Goal: Transaction & Acquisition: Register for event/course

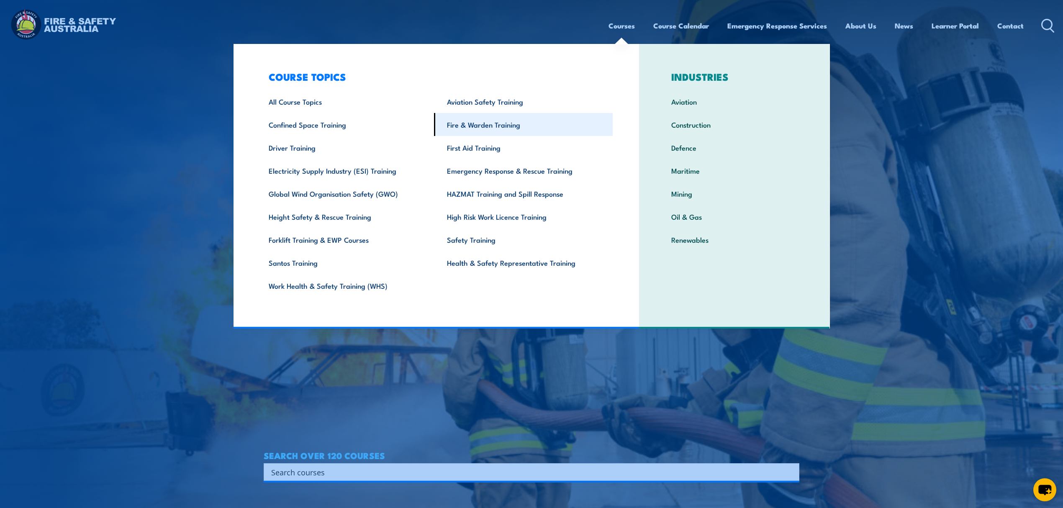
click at [513, 124] on link "Fire & Warden Training" at bounding box center [523, 124] width 179 height 23
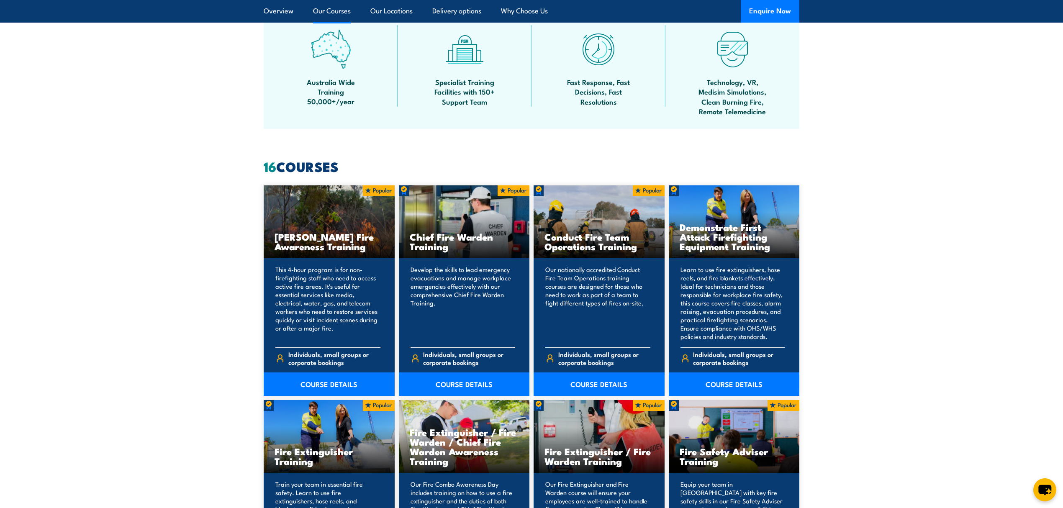
scroll to position [837, 0]
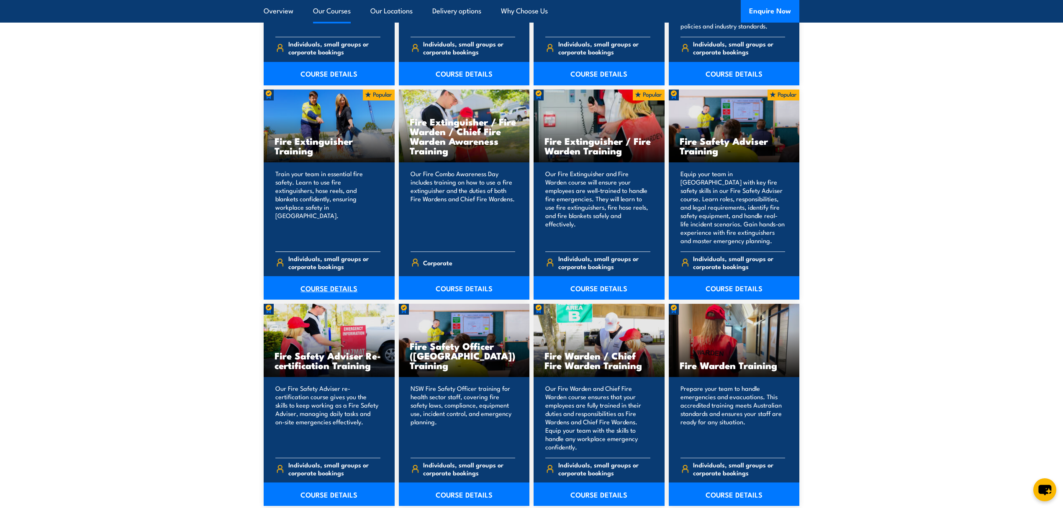
click at [332, 289] on link "COURSE DETAILS" at bounding box center [329, 287] width 131 height 23
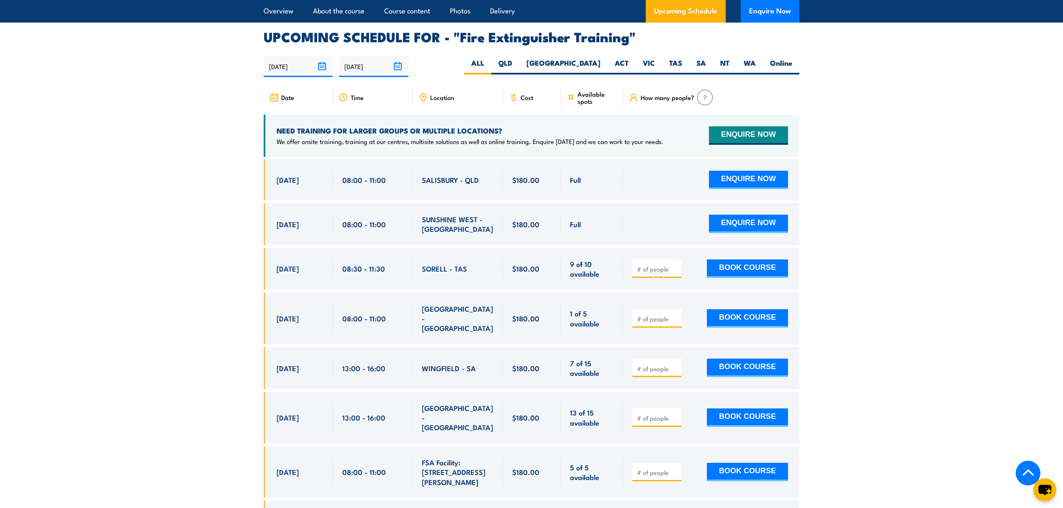
scroll to position [1395, 0]
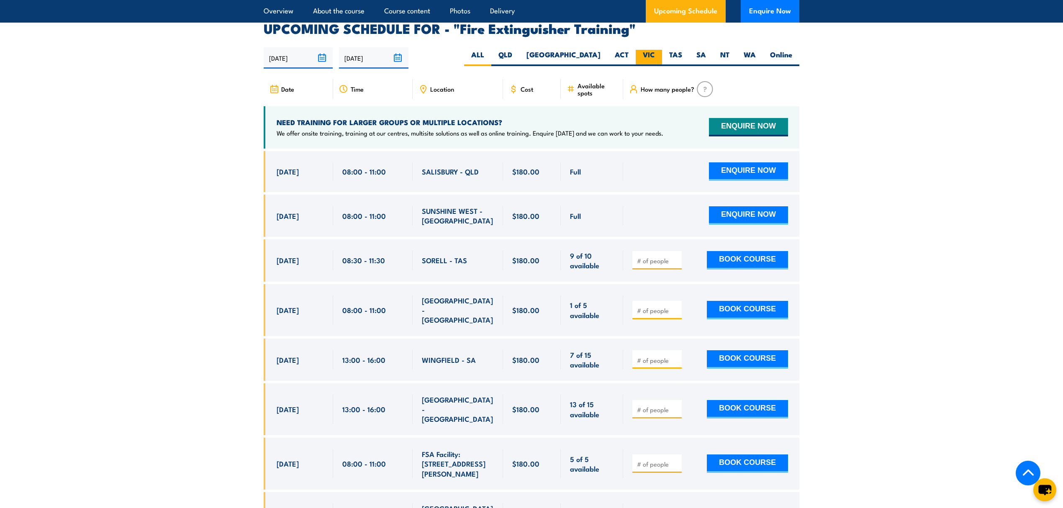
click at [646, 50] on label "VIC" at bounding box center [649, 58] width 26 height 16
click at [655, 50] on input "VIC" at bounding box center [657, 52] width 5 height 5
radio input "true"
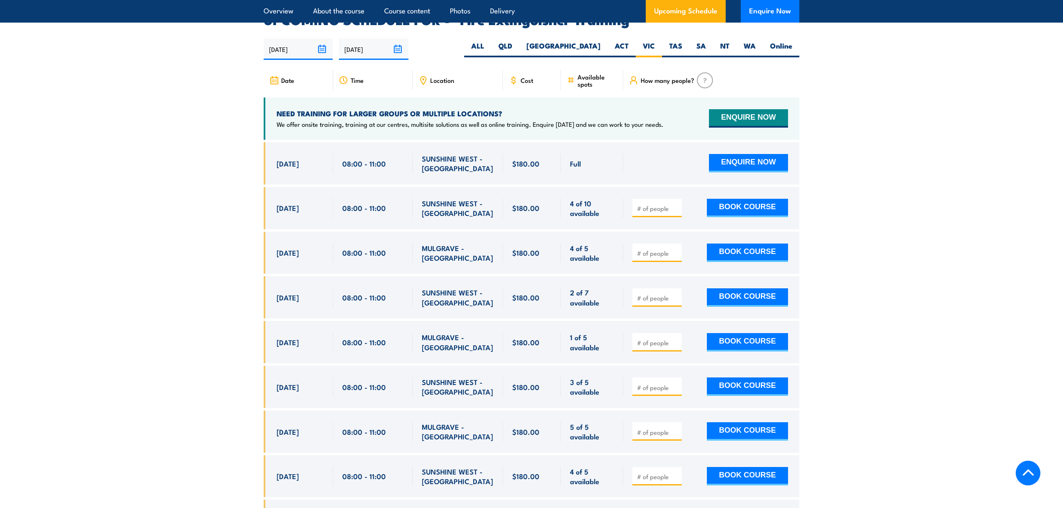
scroll to position [1405, 0]
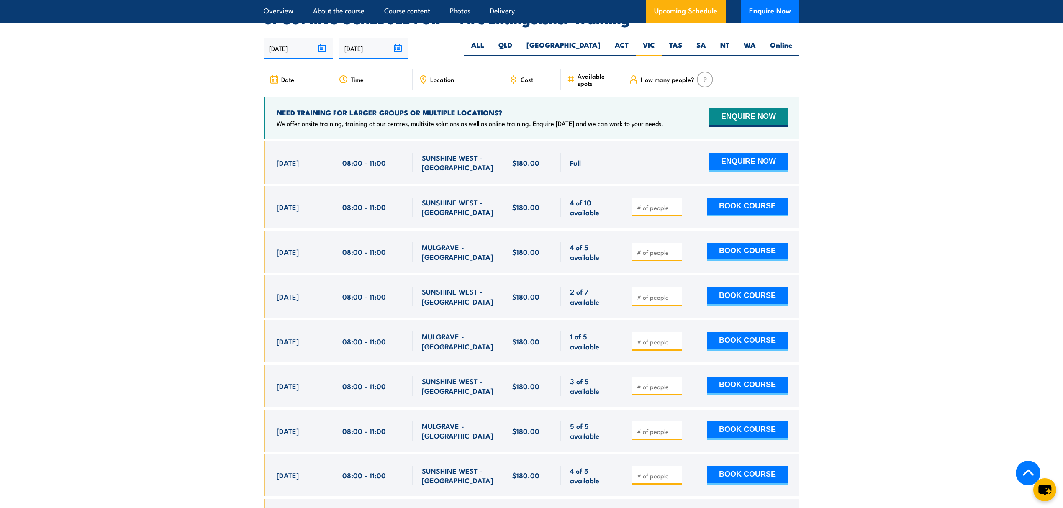
click at [655, 248] on input "number" at bounding box center [658, 252] width 42 height 8
type input "1"
click at [748, 243] on button "BOOK COURSE" at bounding box center [747, 252] width 81 height 18
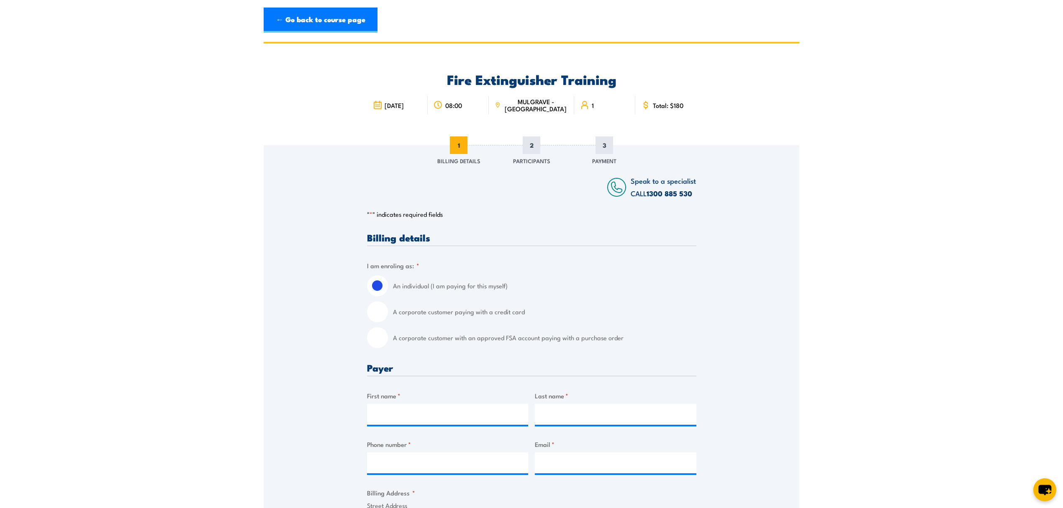
click at [496, 336] on label "A corporate customer with an approved FSA account paying with a purchase order" at bounding box center [545, 337] width 304 height 21
click at [388, 336] on input "A corporate customer with an approved FSA account paying with a purchase order" at bounding box center [377, 337] width 21 height 21
radio input "true"
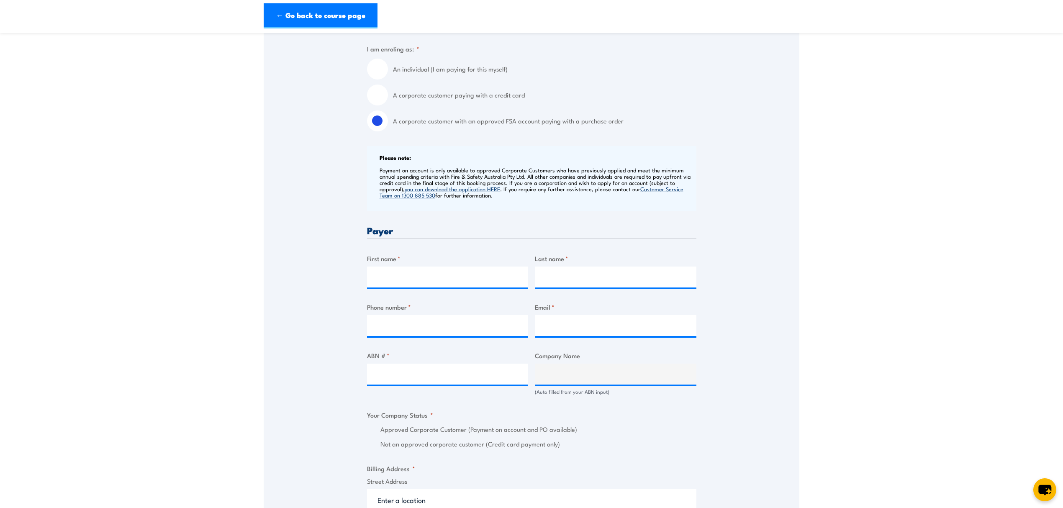
scroll to position [279, 0]
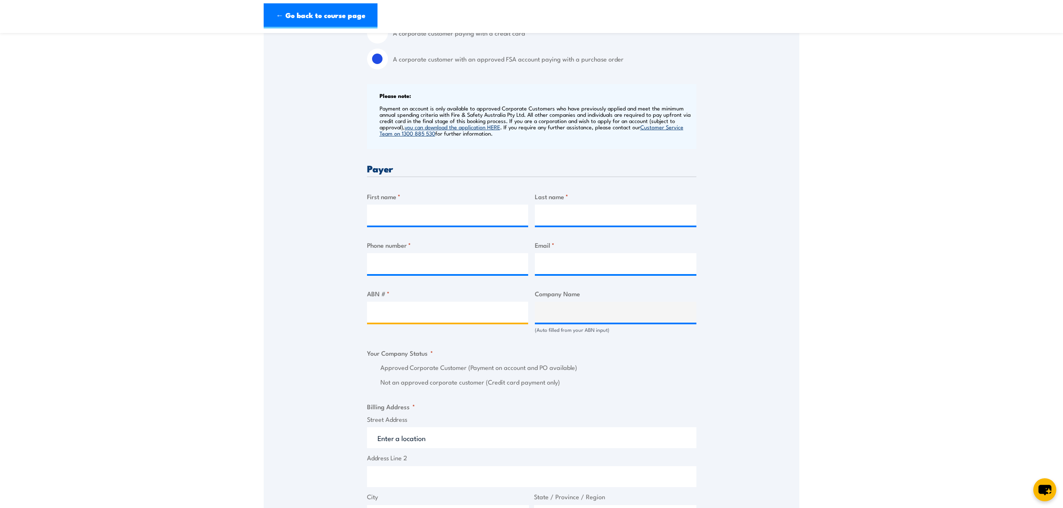
click at [416, 316] on input "ABN # *" at bounding box center [448, 312] width 162 height 21
paste input "79860293280"
type input "79860293280"
type input "WEST BEACH TRUST"
radio input "true"
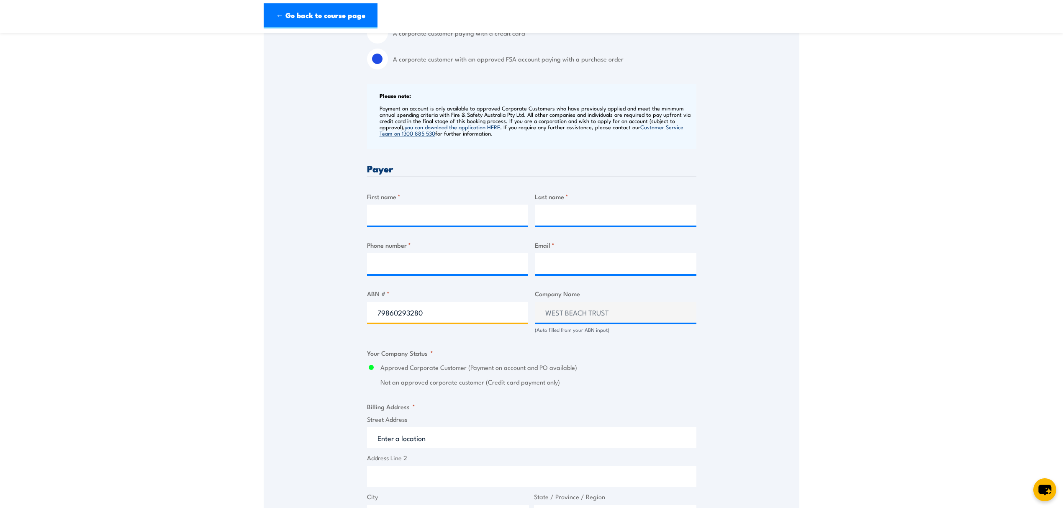
type input "79860293280"
click at [334, 24] on link "← Go back to course page" at bounding box center [321, 15] width 114 height 25
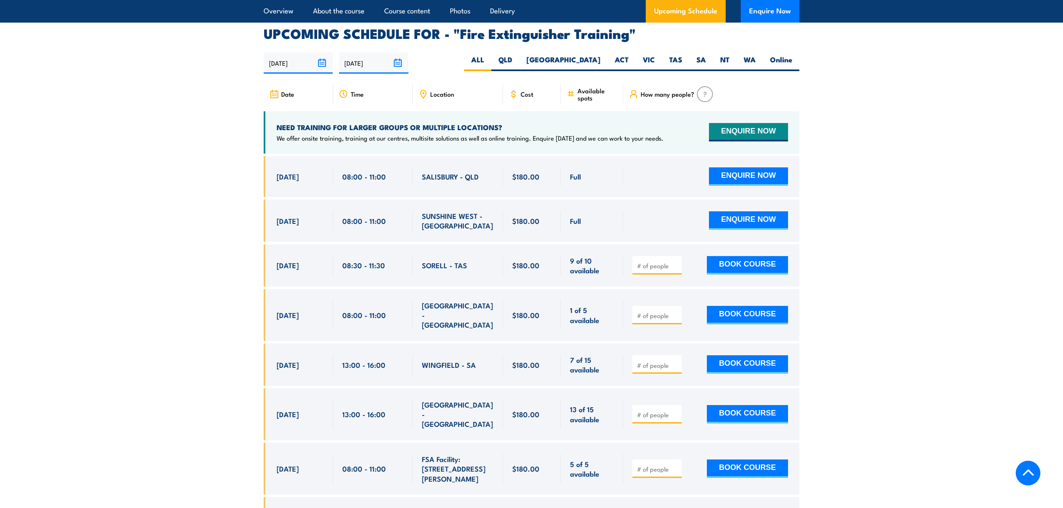
scroll to position [1405, 0]
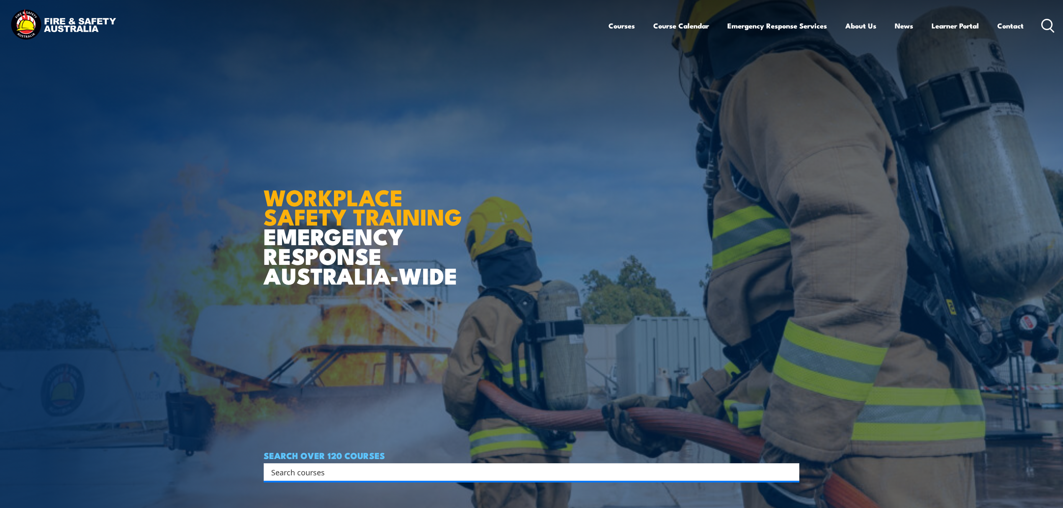
click at [319, 466] on input "Search input" at bounding box center [526, 472] width 510 height 13
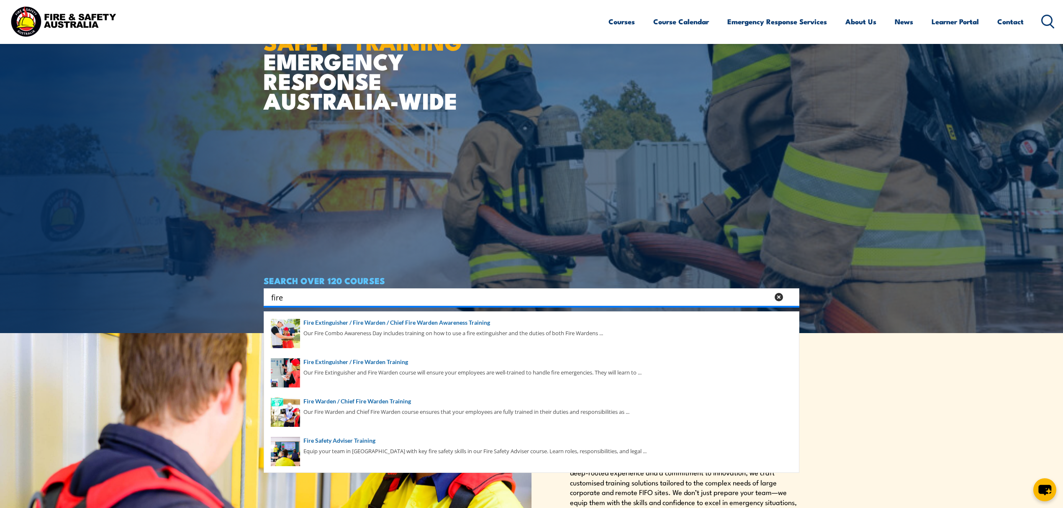
scroll to position [167, 0]
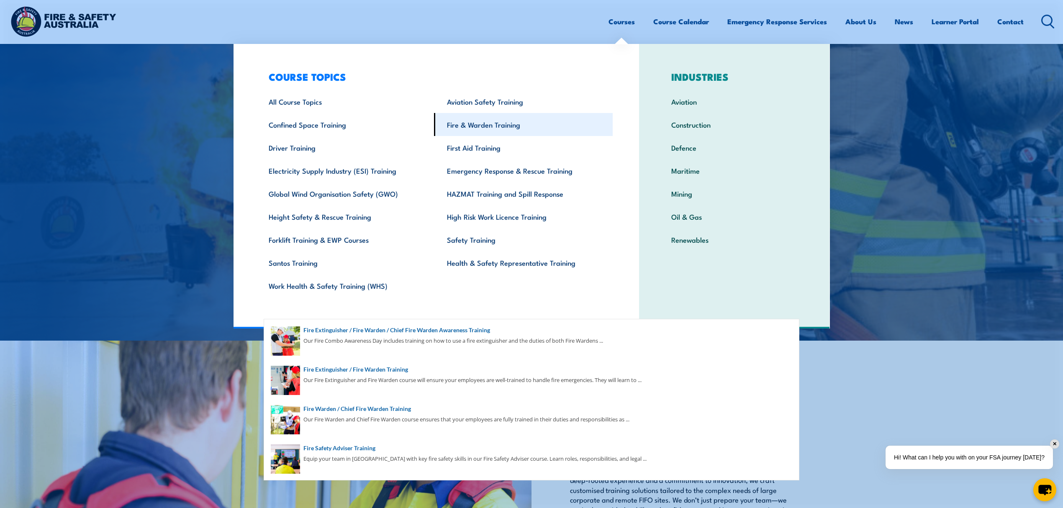
type input "fire"
click at [498, 122] on link "Fire & Warden Training" at bounding box center [523, 124] width 179 height 23
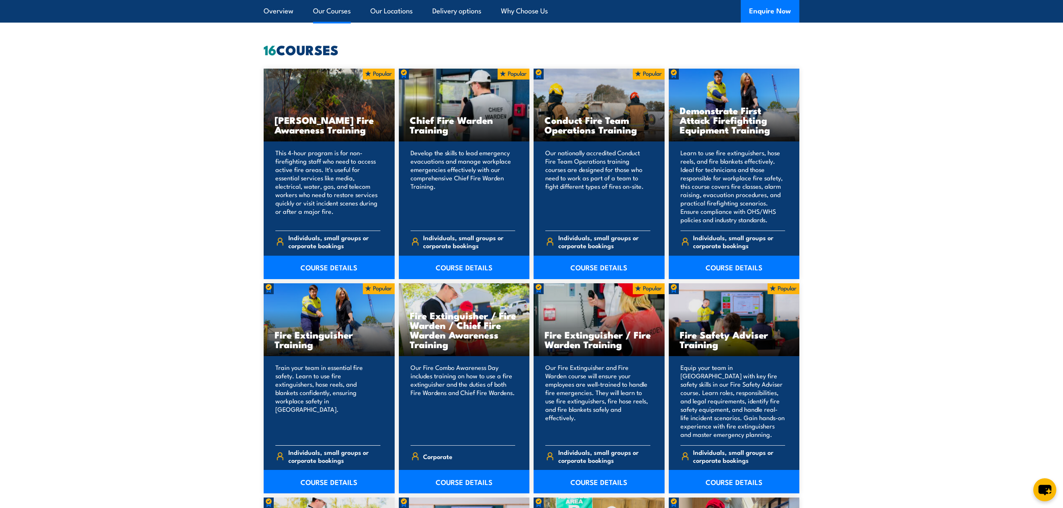
scroll to position [670, 0]
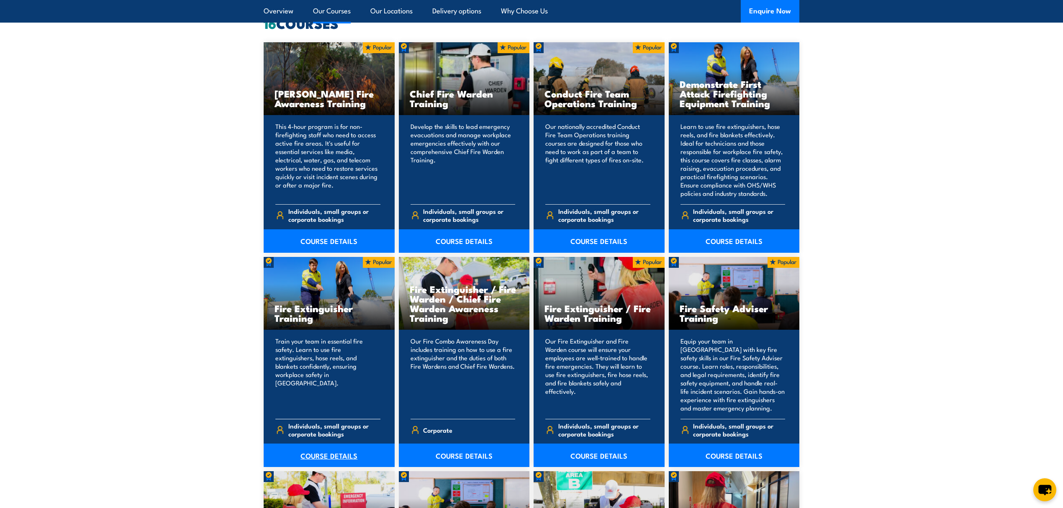
click at [342, 451] on link "COURSE DETAILS" at bounding box center [329, 455] width 131 height 23
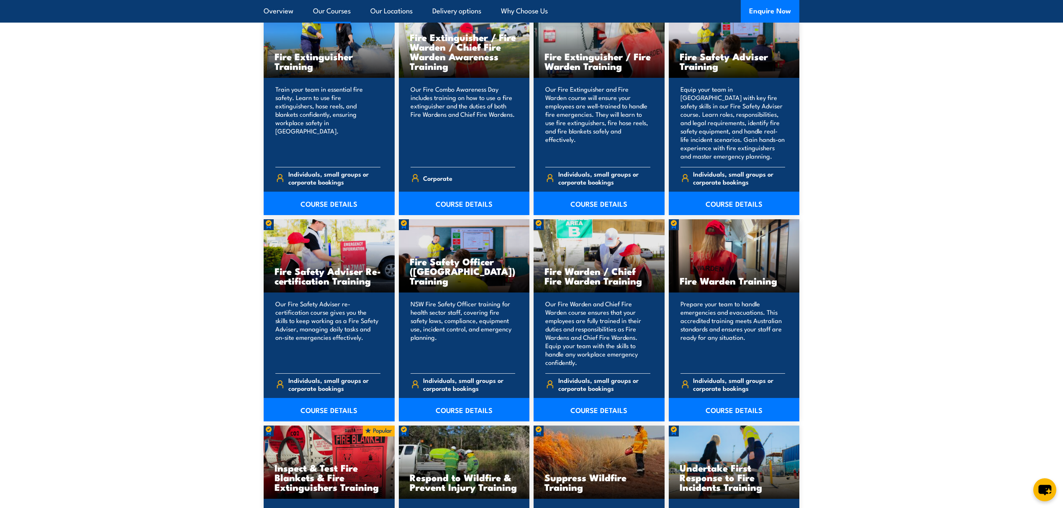
scroll to position [949, 0]
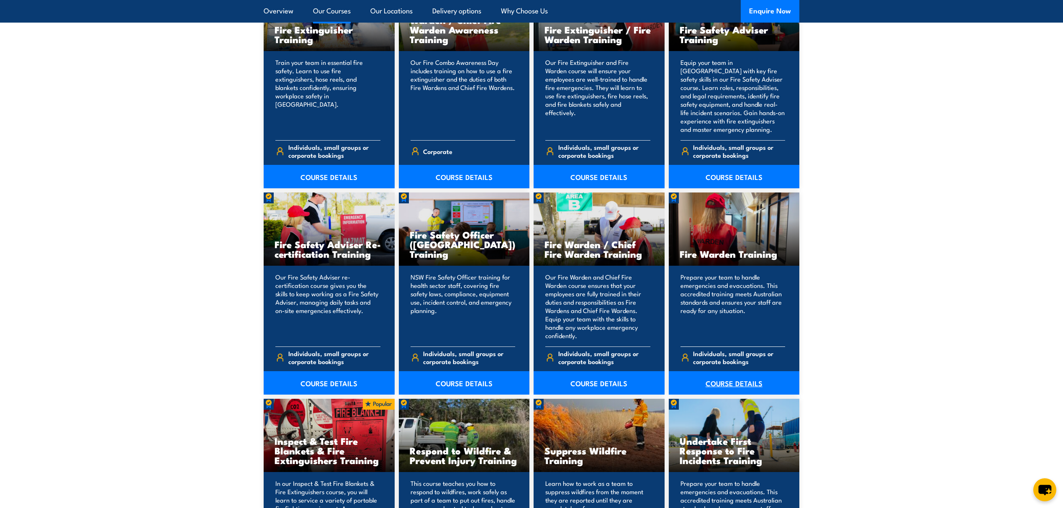
click at [732, 385] on link "COURSE DETAILS" at bounding box center [734, 382] width 131 height 23
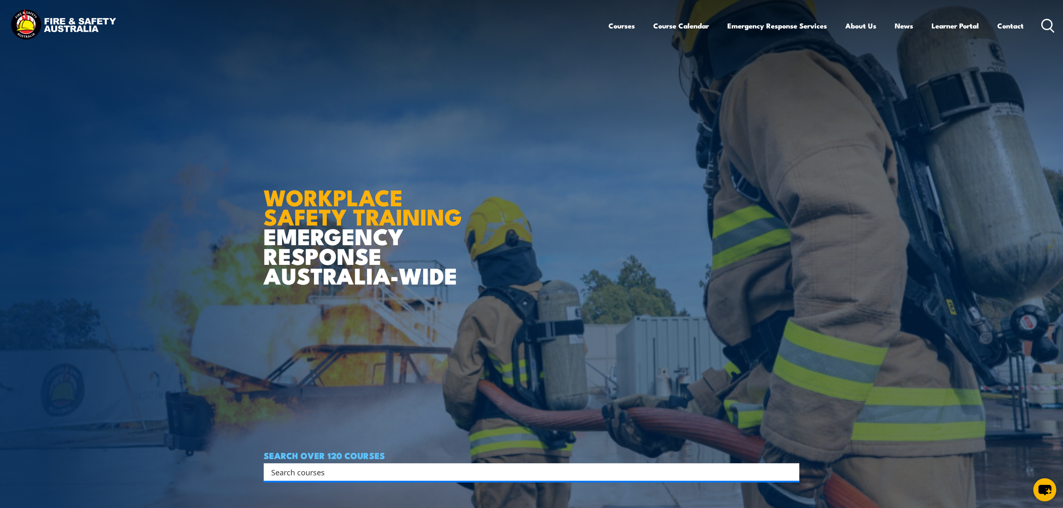
click at [376, 464] on div "Search" at bounding box center [532, 472] width 536 height 18
click at [375, 471] on input "Search input" at bounding box center [526, 472] width 510 height 13
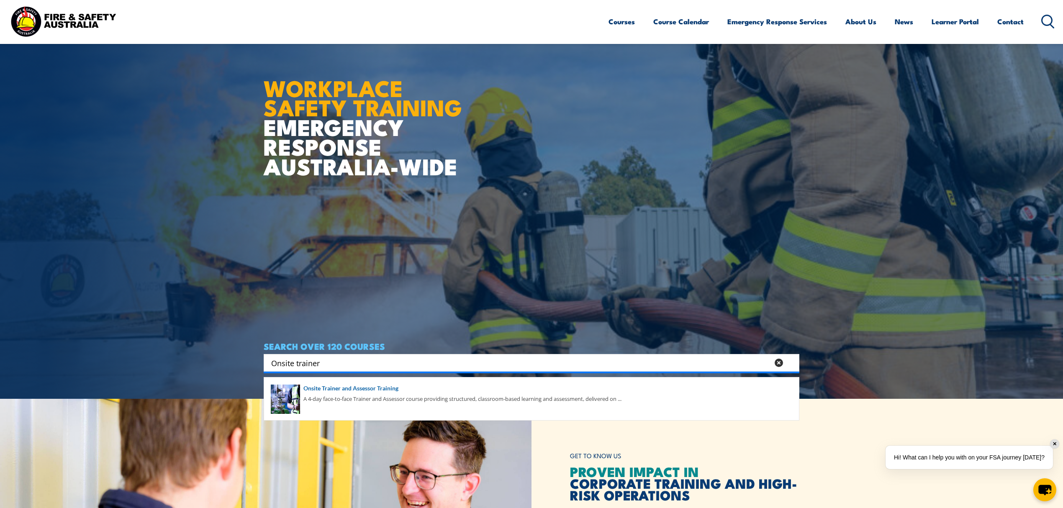
scroll to position [111, 0]
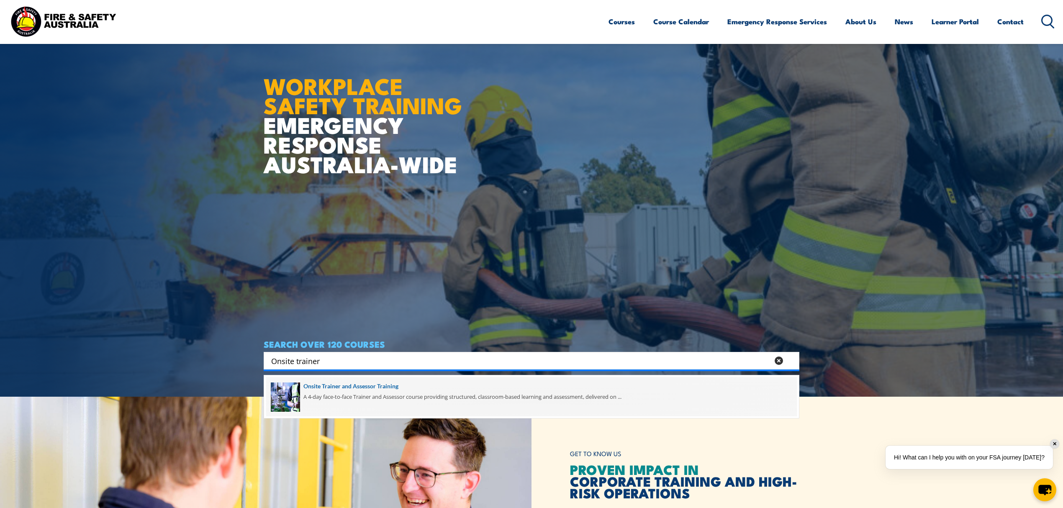
type input "Onsite trainer"
click at [357, 394] on span at bounding box center [531, 396] width 531 height 39
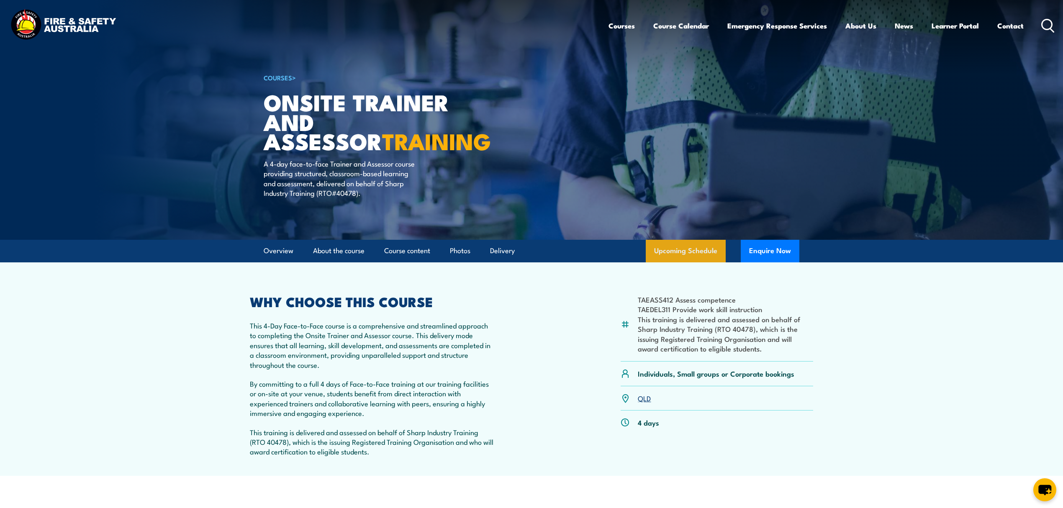
click at [672, 248] on link "Upcoming Schedule" at bounding box center [686, 251] width 80 height 23
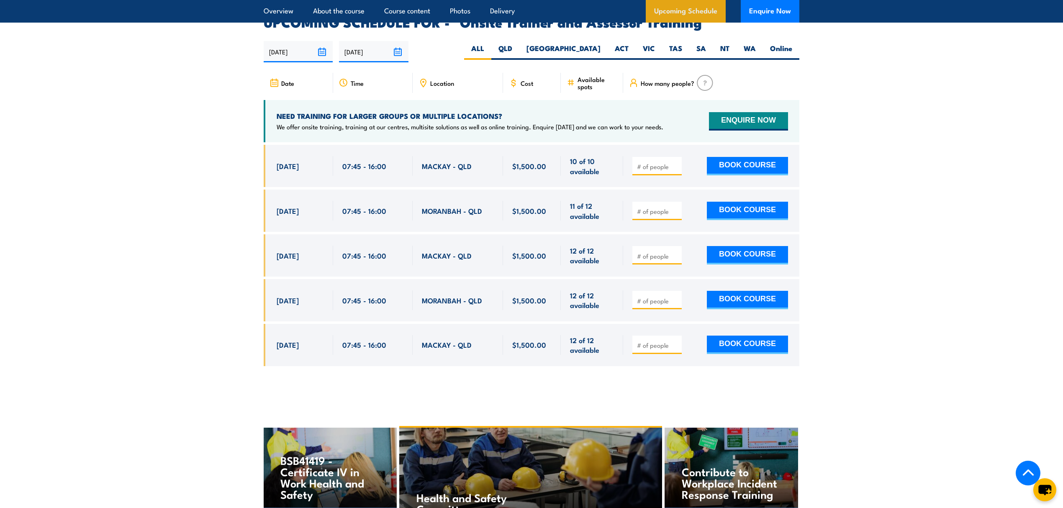
scroll to position [1513, 0]
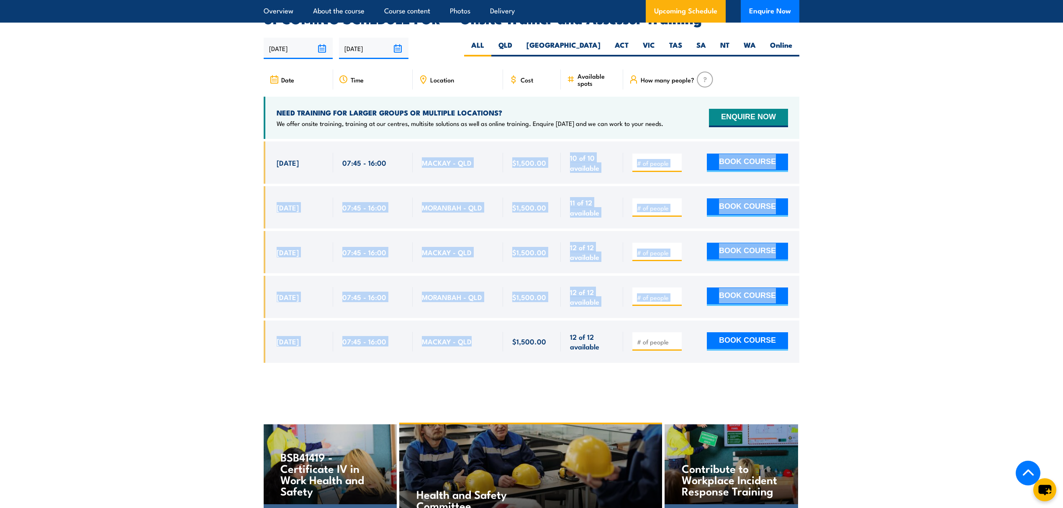
drag, startPoint x: 421, startPoint y: 152, endPoint x: 499, endPoint y: 344, distance: 206.6
click at [499, 344] on div "$1,500.00" at bounding box center [532, 258] width 536 height 234
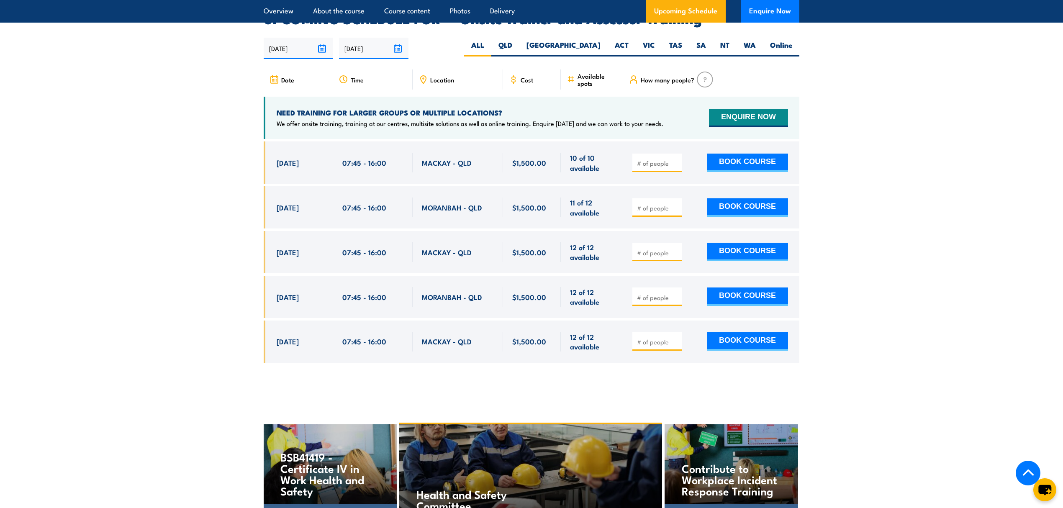
click at [508, 361] on div at bounding box center [532, 258] width 536 height 234
drag, startPoint x: 275, startPoint y: 146, endPoint x: 273, endPoint y: 165, distance: 19.4
click at [273, 165] on div "13 Oct, 2025, 07:45 - 07:45" at bounding box center [298, 162] width 69 height 42
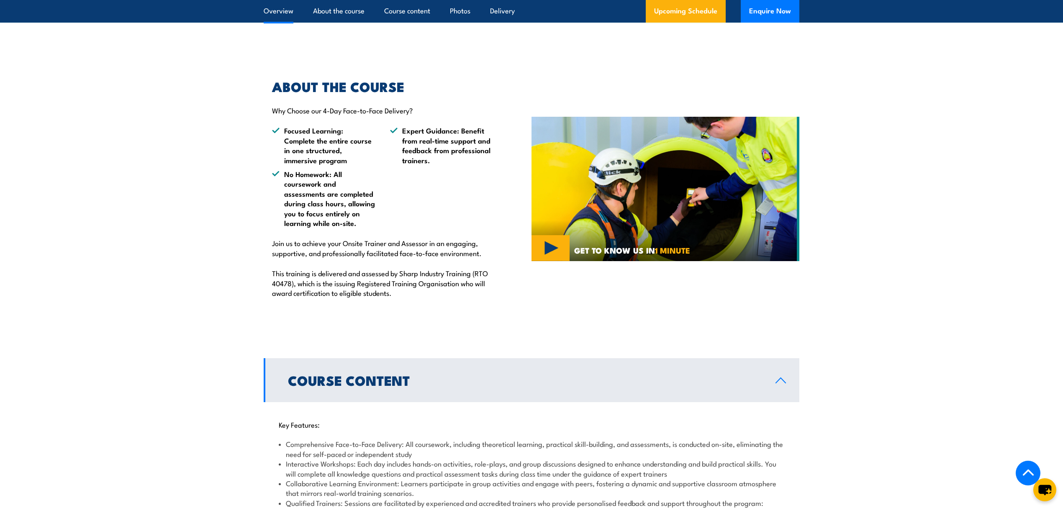
scroll to position [0, 0]
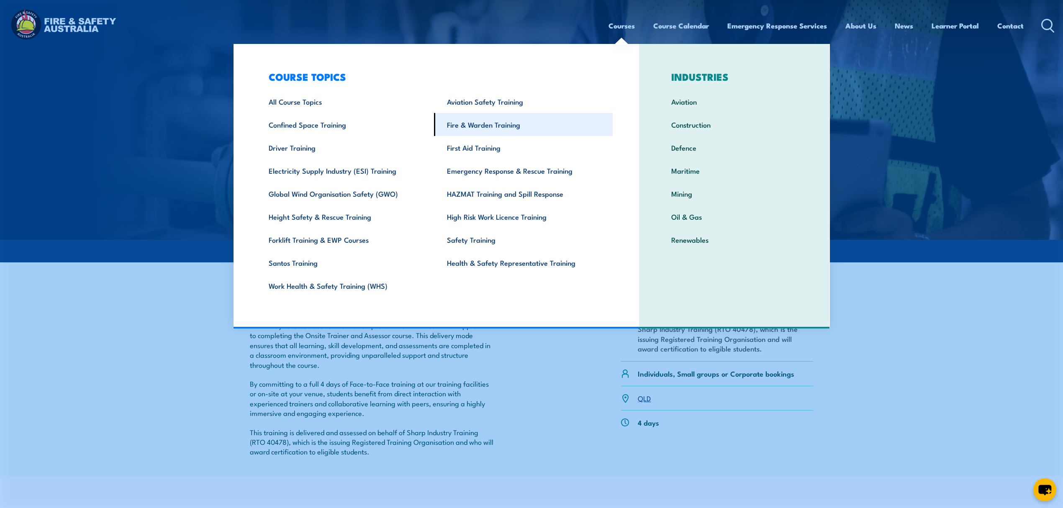
click at [509, 126] on link "Fire & Warden Training" at bounding box center [523, 124] width 179 height 23
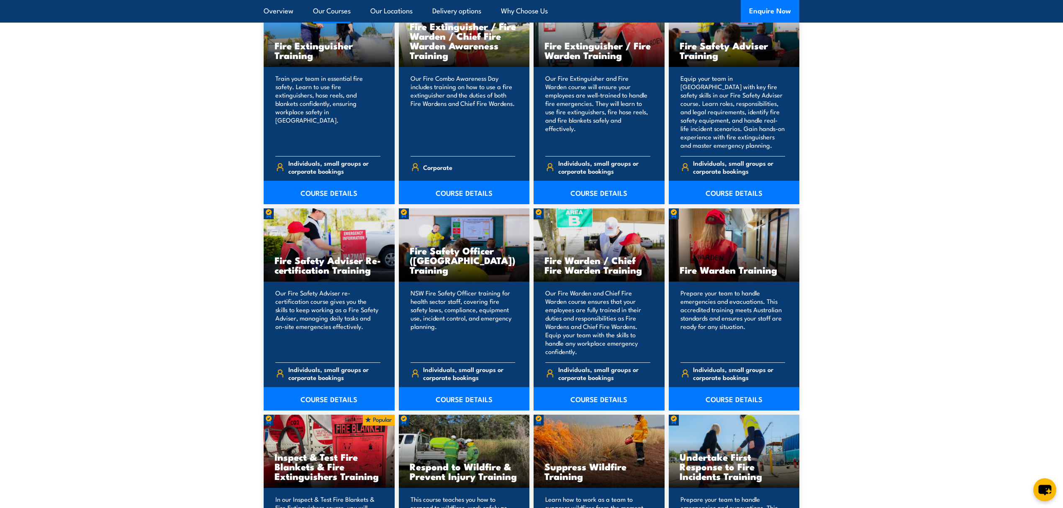
scroll to position [949, 0]
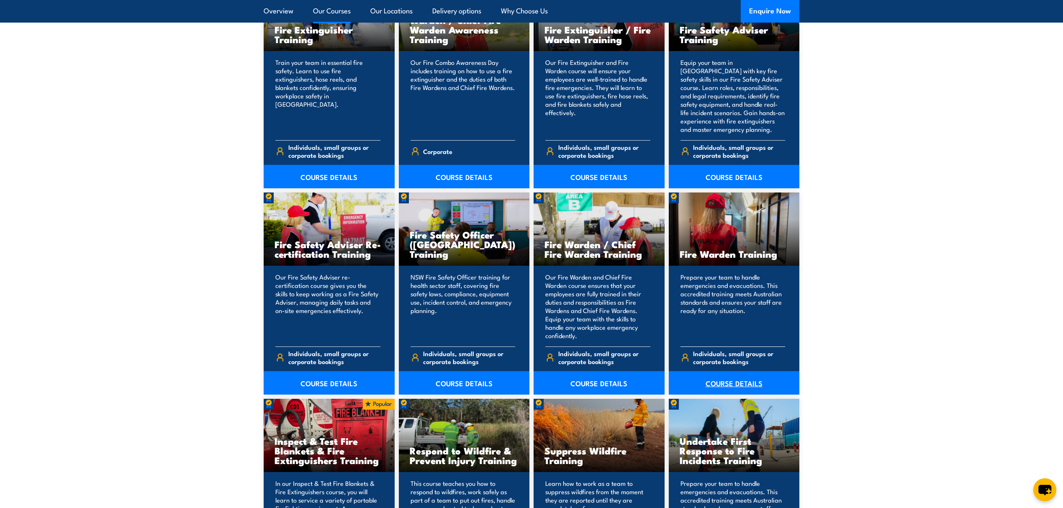
click at [727, 384] on link "COURSE DETAILS" at bounding box center [734, 382] width 131 height 23
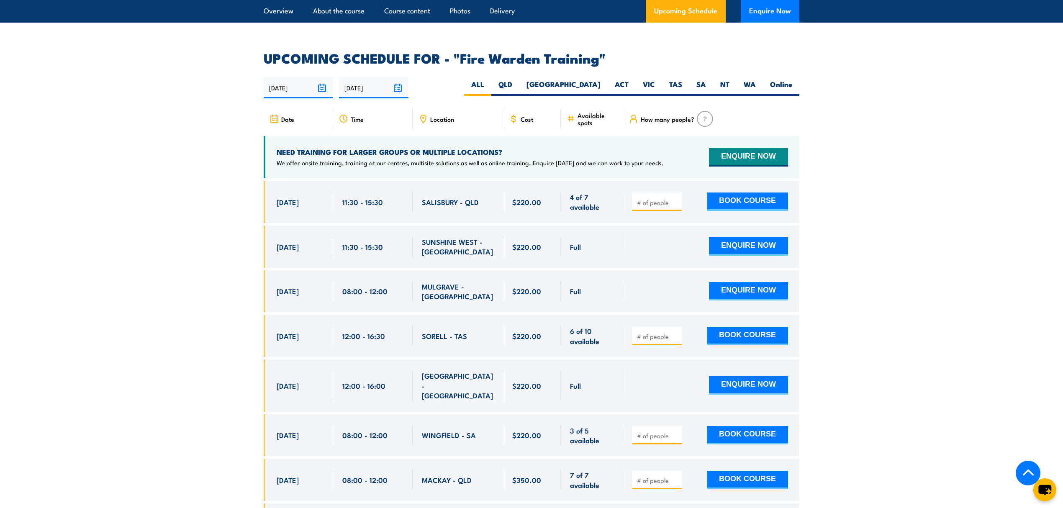
scroll to position [1395, 0]
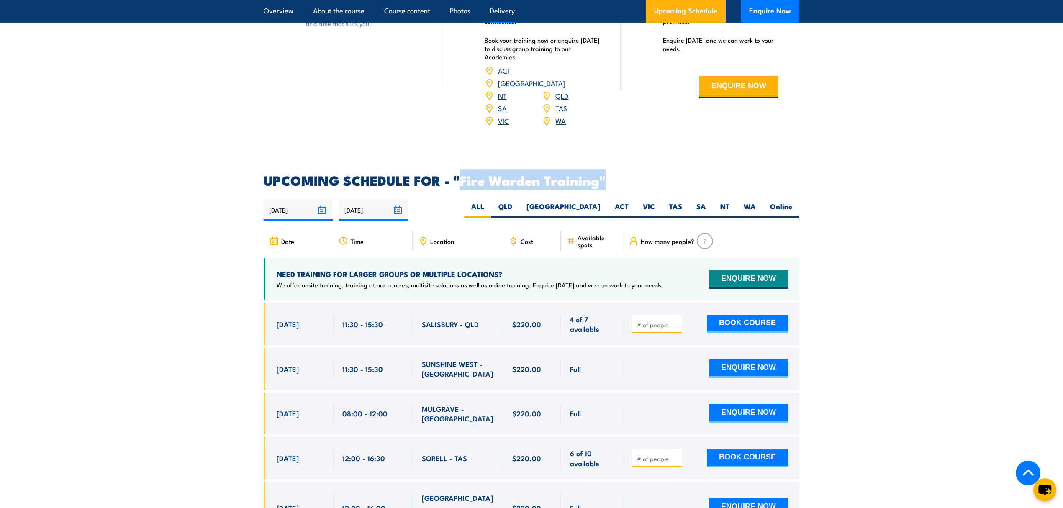
drag, startPoint x: 459, startPoint y: 167, endPoint x: 640, endPoint y: 168, distance: 181.3
click at [640, 174] on h2 "UPCOMING SCHEDULE FOR - "Fire Warden Training"" at bounding box center [532, 180] width 536 height 12
drag, startPoint x: 632, startPoint y: 161, endPoint x: 455, endPoint y: 166, distance: 177.6
click at [455, 174] on h2 "UPCOMING SCHEDULE FOR - "Fire Warden Training"" at bounding box center [532, 180] width 536 height 12
